Goal: Task Accomplishment & Management: Complete application form

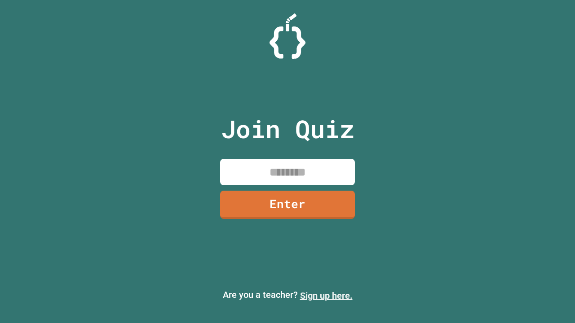
click at [326, 296] on link "Sign up here." at bounding box center [326, 296] width 53 height 11
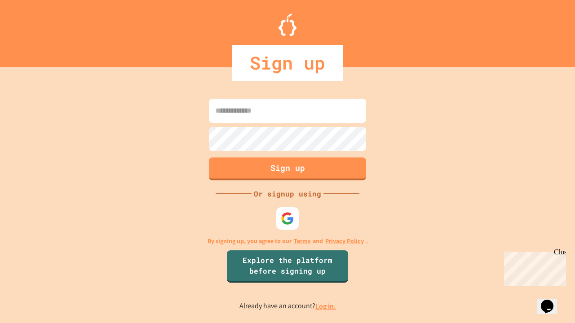
click at [326, 306] on link "Log in." at bounding box center [325, 306] width 21 height 9
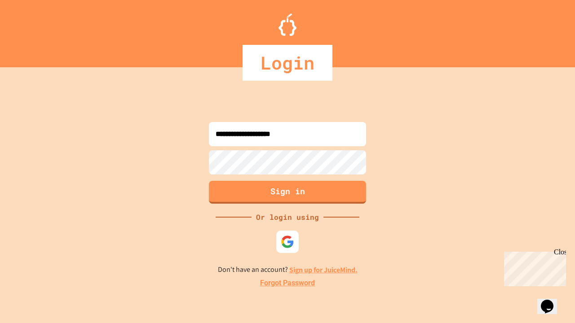
type input "**********"
